Goal: Information Seeking & Learning: Find specific page/section

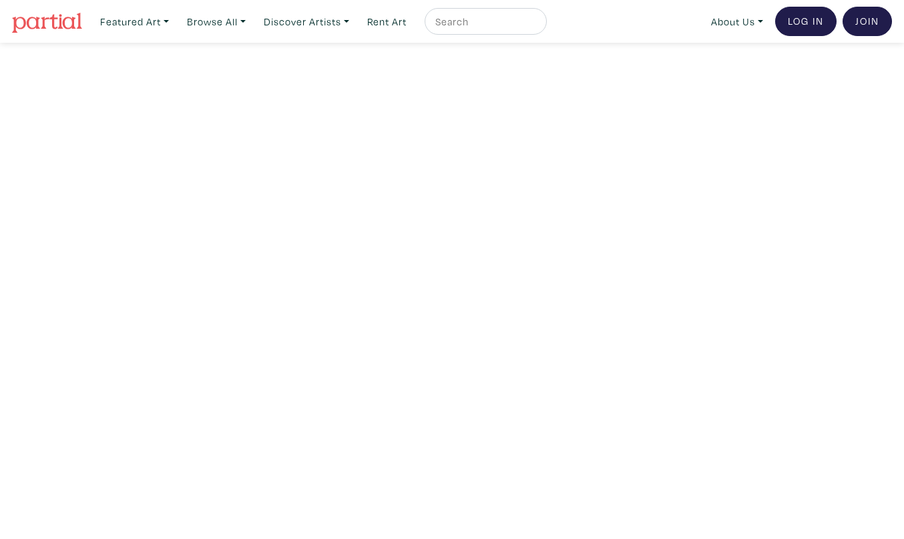
click at [472, 19] on input "text" at bounding box center [484, 21] width 100 height 17
type input "katarina kova"
click at [537, 25] on button "submit" at bounding box center [537, 25] width 0 height 0
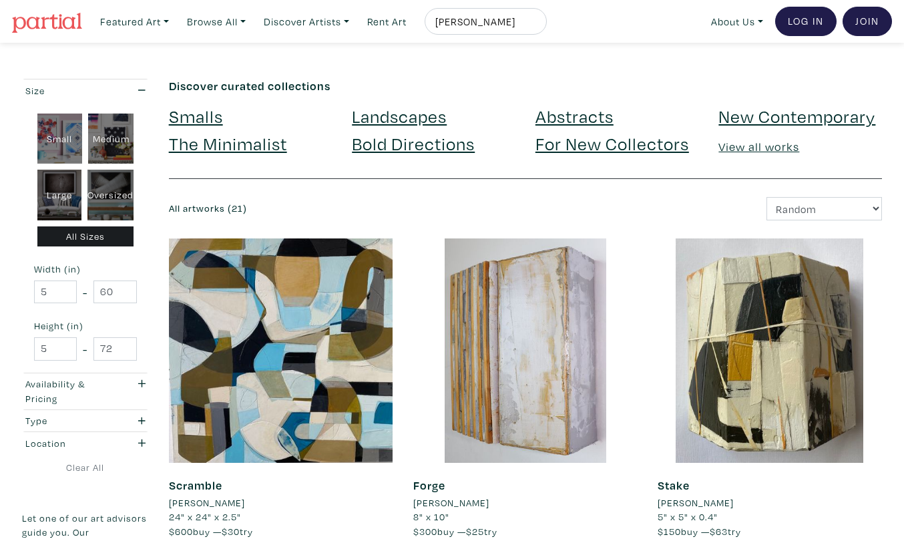
click at [514, 20] on input "katarina kova" at bounding box center [484, 21] width 100 height 17
type input "[PERSON_NAME]"
click at [537, 25] on button "submit" at bounding box center [537, 25] width 0 height 0
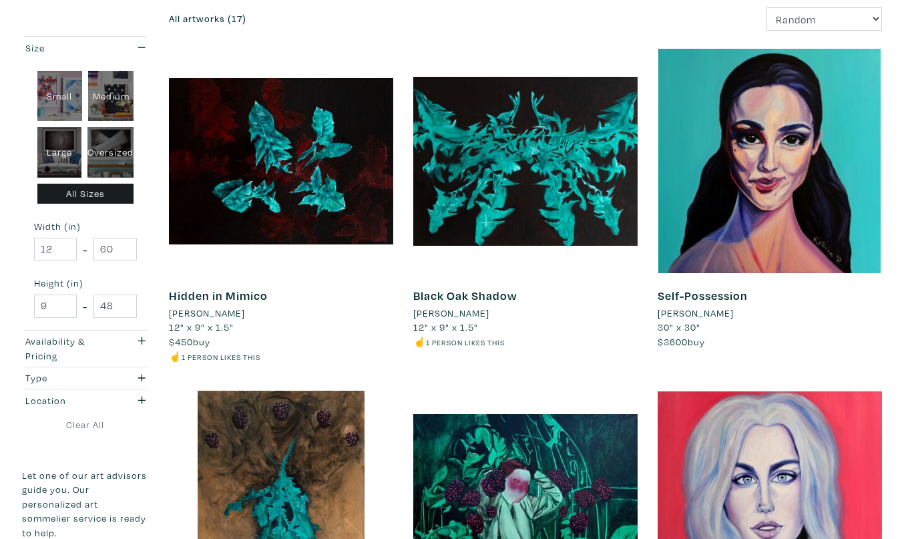
scroll to position [210, 0]
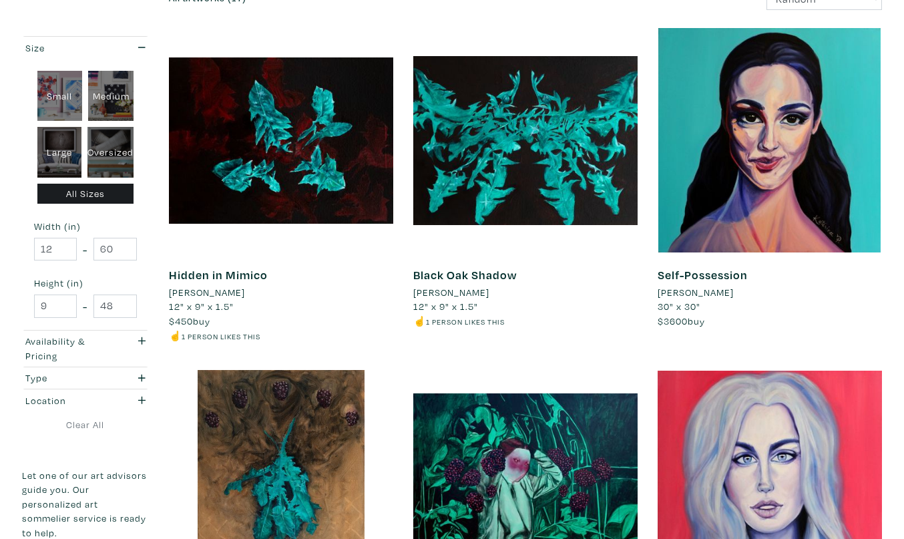
click at [715, 289] on li "[PERSON_NAME]" at bounding box center [696, 292] width 76 height 15
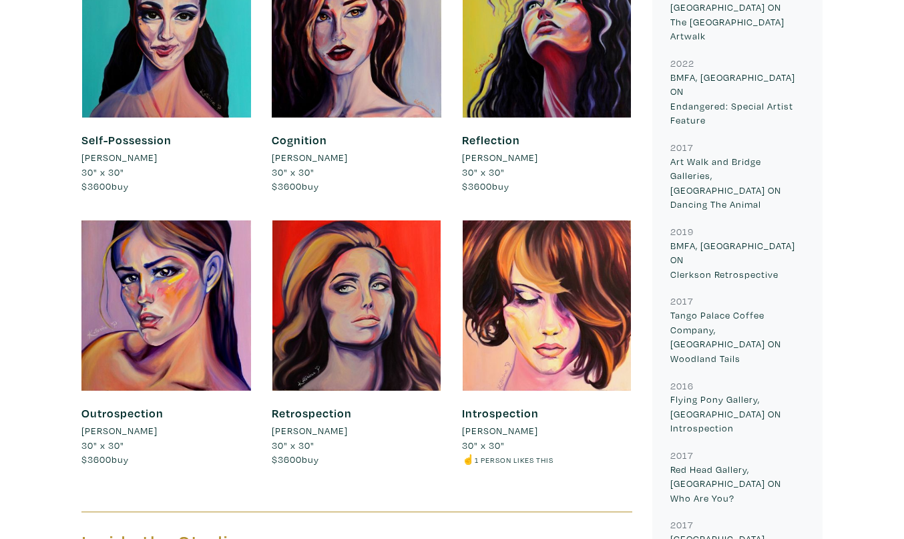
scroll to position [1104, 0]
